Goal: Task Accomplishment & Management: Manage account settings

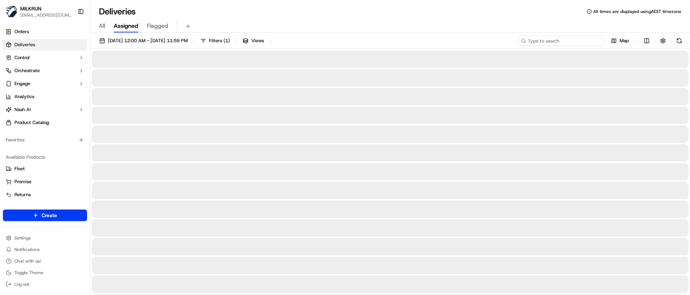
click at [561, 42] on input at bounding box center [561, 41] width 87 height 10
paste input "dfeac0c8-7762-4c21-b8c2-13ef39a03f6e"
type input "dfeac0c8-7762-4c21-b8c2-13ef39a03f6e"
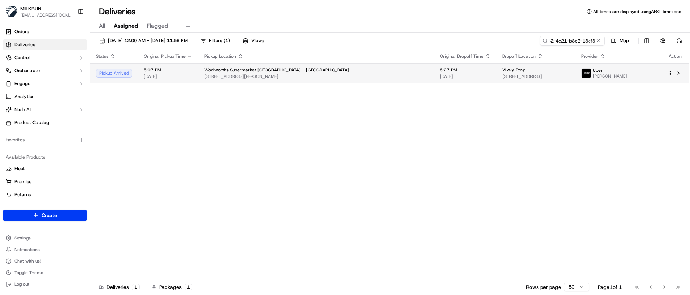
click at [183, 75] on span "[DATE]" at bounding box center [168, 77] width 49 height 6
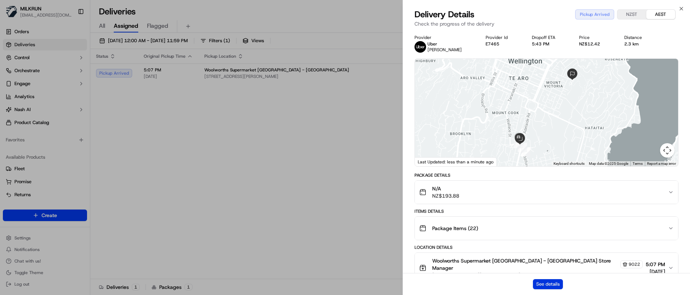
click at [556, 285] on button "See details" at bounding box center [548, 284] width 30 height 10
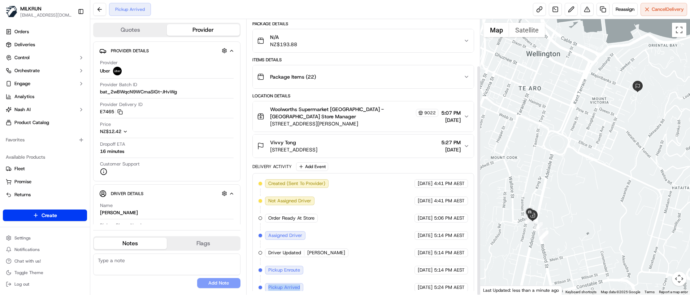
scroll to position [56, 0]
drag, startPoint x: 267, startPoint y: 282, endPoint x: 467, endPoint y: 284, distance: 200.4
click at [467, 284] on div "Created (Sent To Provider) Uber 16/09/2025 4:41 PM AEST Not Assigned Driver Ube…" at bounding box center [362, 235] width 209 height 113
copy div "Pickup Arrived Uber 16/09/2025 5:24 PM AEST"
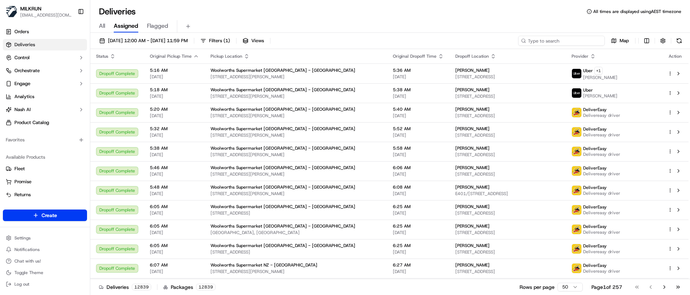
click at [562, 41] on input at bounding box center [561, 41] width 87 height 10
paste input "1acf11fd-6d11-481e-9275-edf3bbf5cb27"
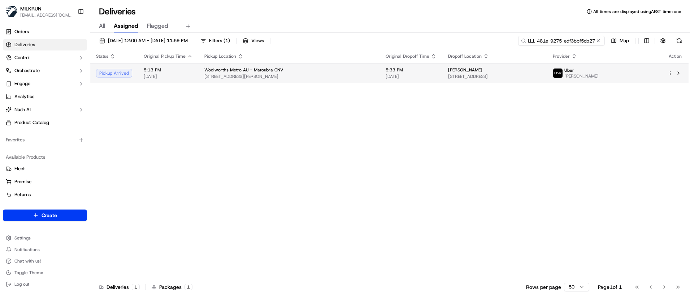
type input "1acf11fd-6d11-481e-9275-edf3bbf5cb27"
click at [199, 76] on td "Woolworths Metro AU - Maroubra CNV 3 Meagher Ave, shop 6, Maroubra, NSW 2035, AU" at bounding box center [289, 73] width 181 height 19
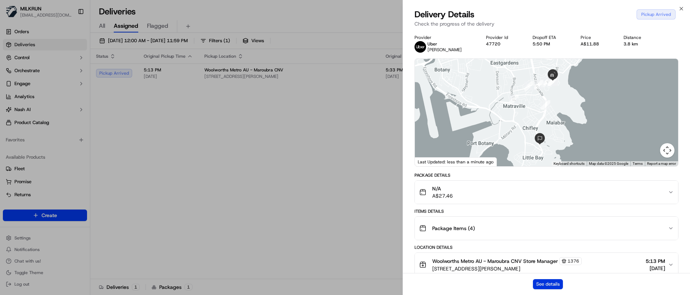
click at [555, 287] on button "See details" at bounding box center [548, 284] width 30 height 10
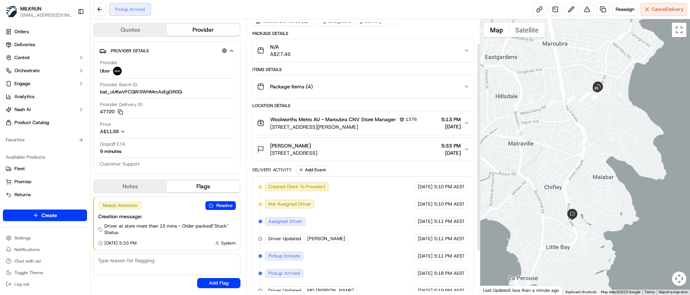
scroll to position [90, 0]
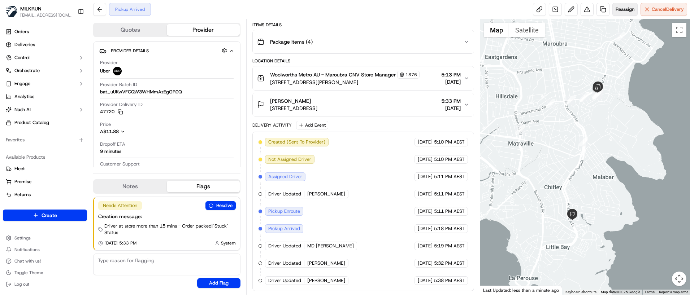
click at [617, 7] on span "Reassign" at bounding box center [625, 9] width 19 height 6
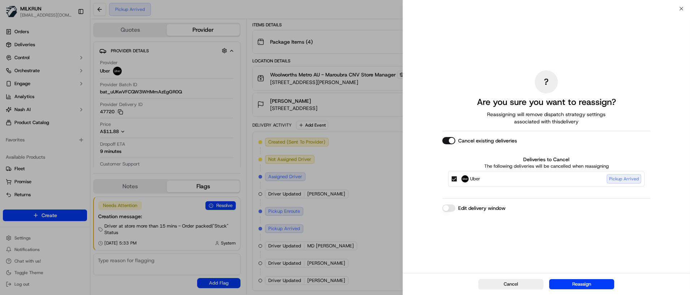
click at [444, 209] on button "Edit delivery window" at bounding box center [448, 208] width 13 height 7
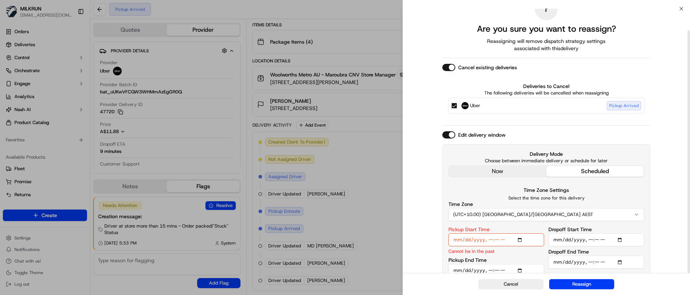
scroll to position [24, 0]
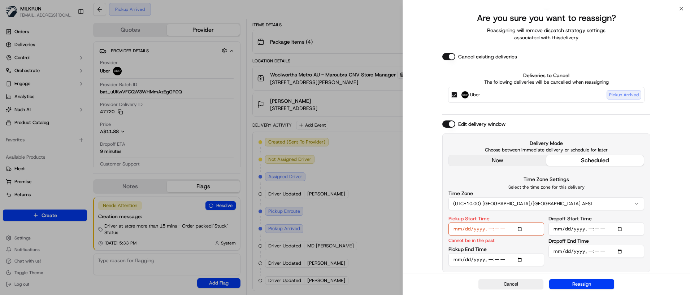
type button "on"
click at [496, 229] on input "Pickup Start Time" at bounding box center [496, 229] width 96 height 13
click at [488, 227] on input "Pickup Start Time" at bounding box center [496, 229] width 96 height 13
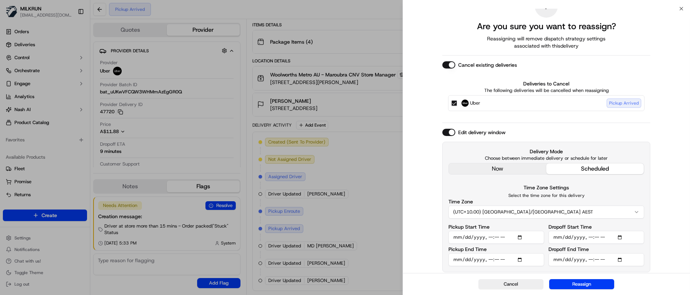
type input "[DATE]T18:05"
click at [488, 258] on input "Pickup End Time" at bounding box center [496, 259] width 96 height 13
click at [457, 261] on input "Pickup End Time" at bounding box center [496, 259] width 96 height 13
click at [478, 259] on input "Pickup End Time" at bounding box center [496, 259] width 96 height 13
type input "[DATE]T18:10"
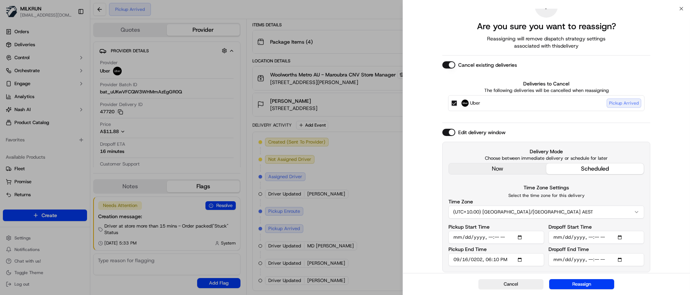
click at [591, 236] on input "Dropoff Start Time" at bounding box center [596, 237] width 96 height 13
click at [597, 236] on input "Dropoff Start Time" at bounding box center [596, 237] width 96 height 13
type input "[DATE]T18:40"
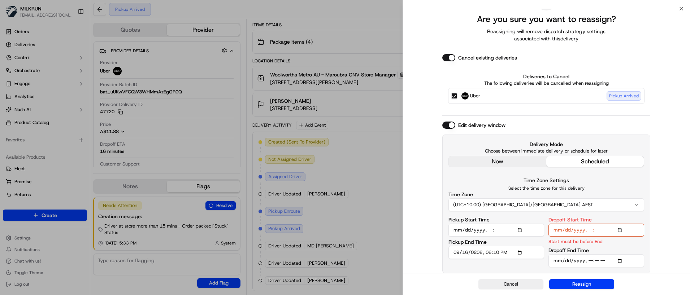
scroll to position [24, 0]
click at [596, 262] on input "Dropoff End Time" at bounding box center [596, 259] width 96 height 13
type input "[DATE]T18:05"
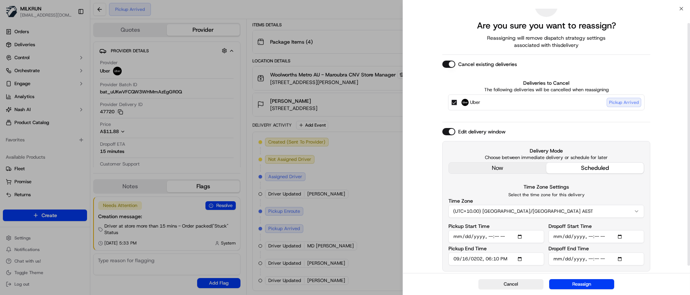
scroll to position [16, 0]
click at [596, 257] on input "Dropoff End Time" at bounding box center [596, 259] width 96 height 13
type input "[DATE]T18:45"
click at [581, 286] on button "Reassign" at bounding box center [581, 284] width 65 height 10
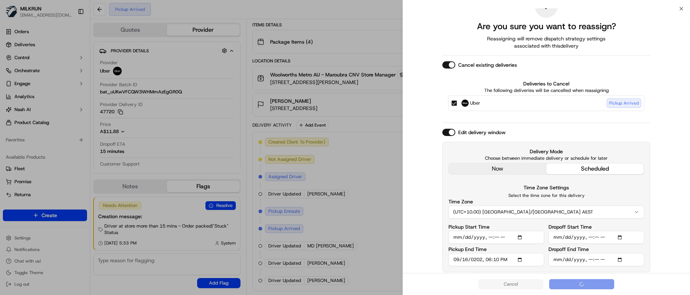
scroll to position [0, 0]
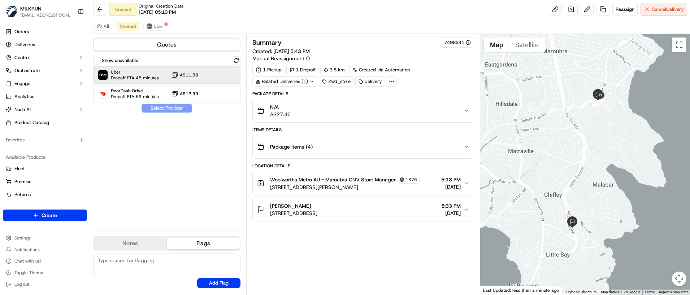
click at [153, 75] on span "Dropoff ETA 45 minutes" at bounding box center [135, 78] width 48 height 6
click at [176, 110] on button "Assign Provider" at bounding box center [166, 108] width 51 height 9
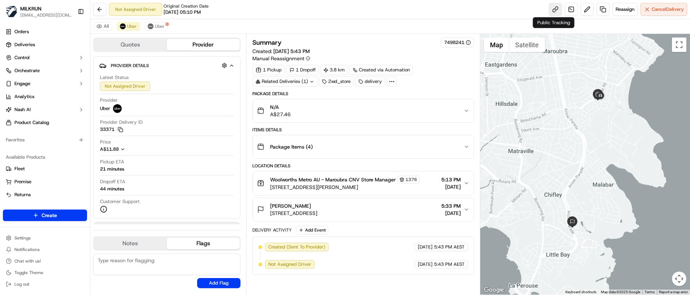
click at [556, 6] on link at bounding box center [555, 9] width 13 height 13
